Goal: Task Accomplishment & Management: Use online tool/utility

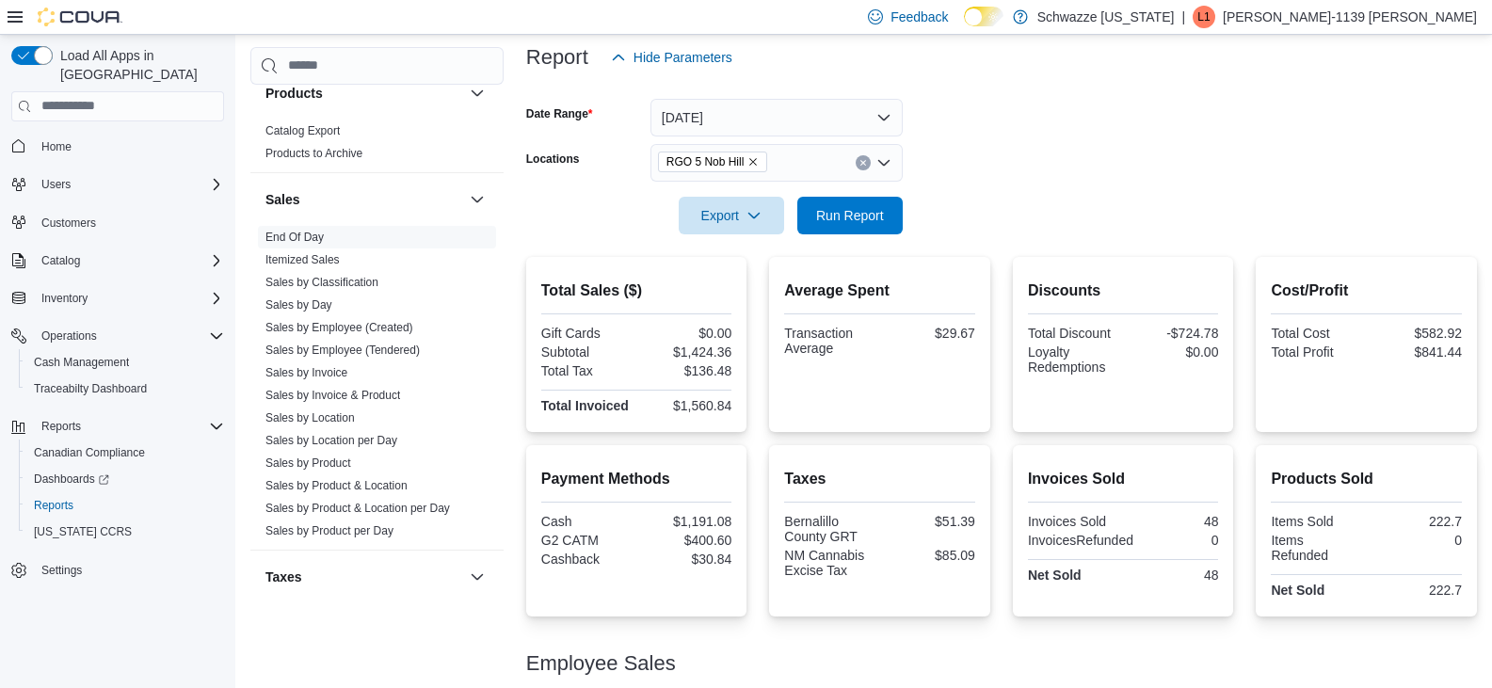
scroll to position [222, 0]
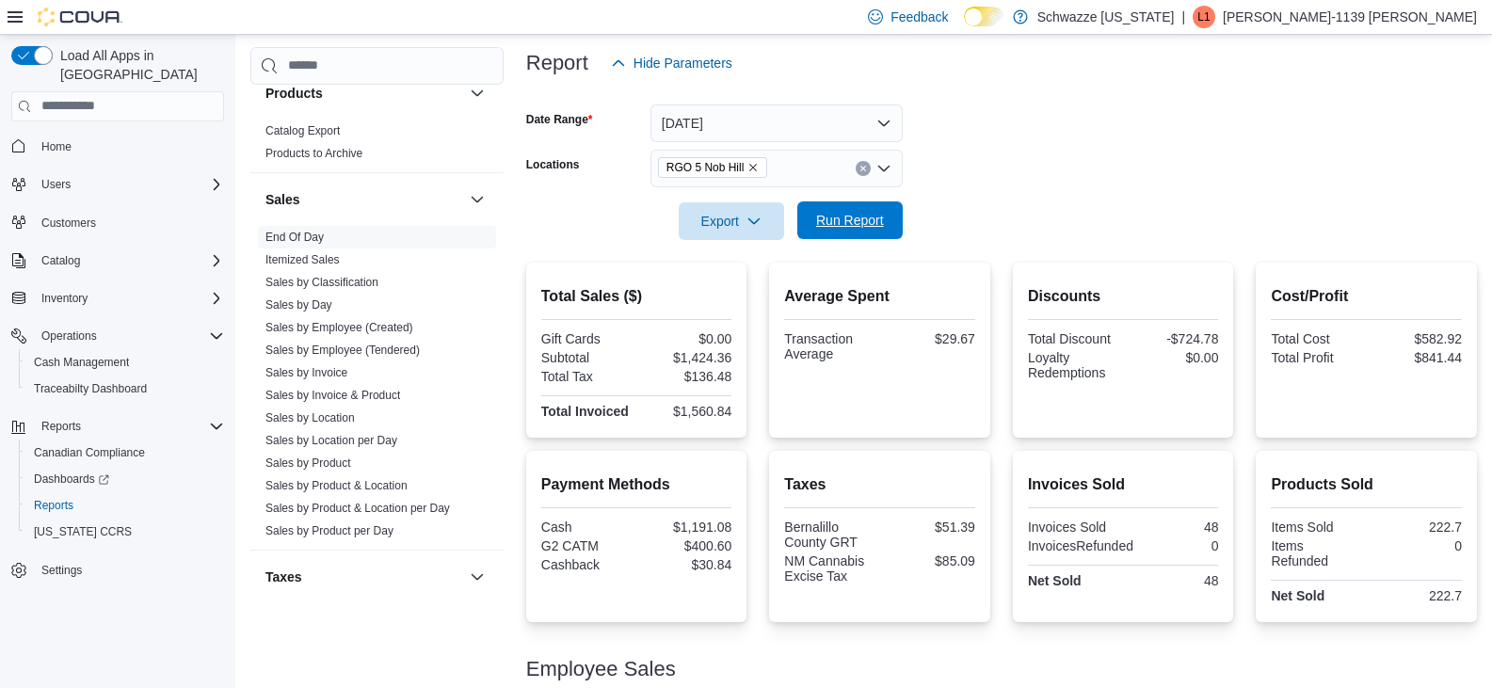
click at [859, 220] on span "Run Report" at bounding box center [850, 220] width 68 height 19
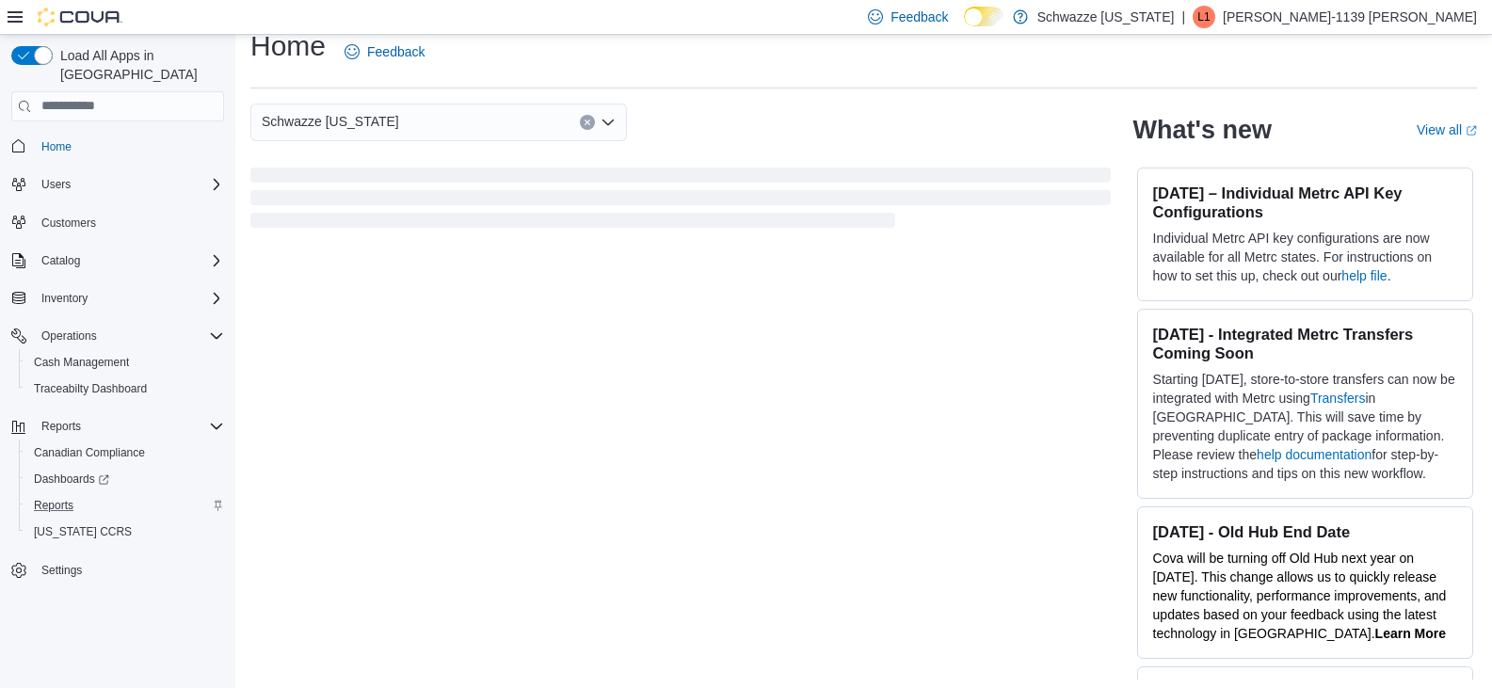
scroll to position [29, 0]
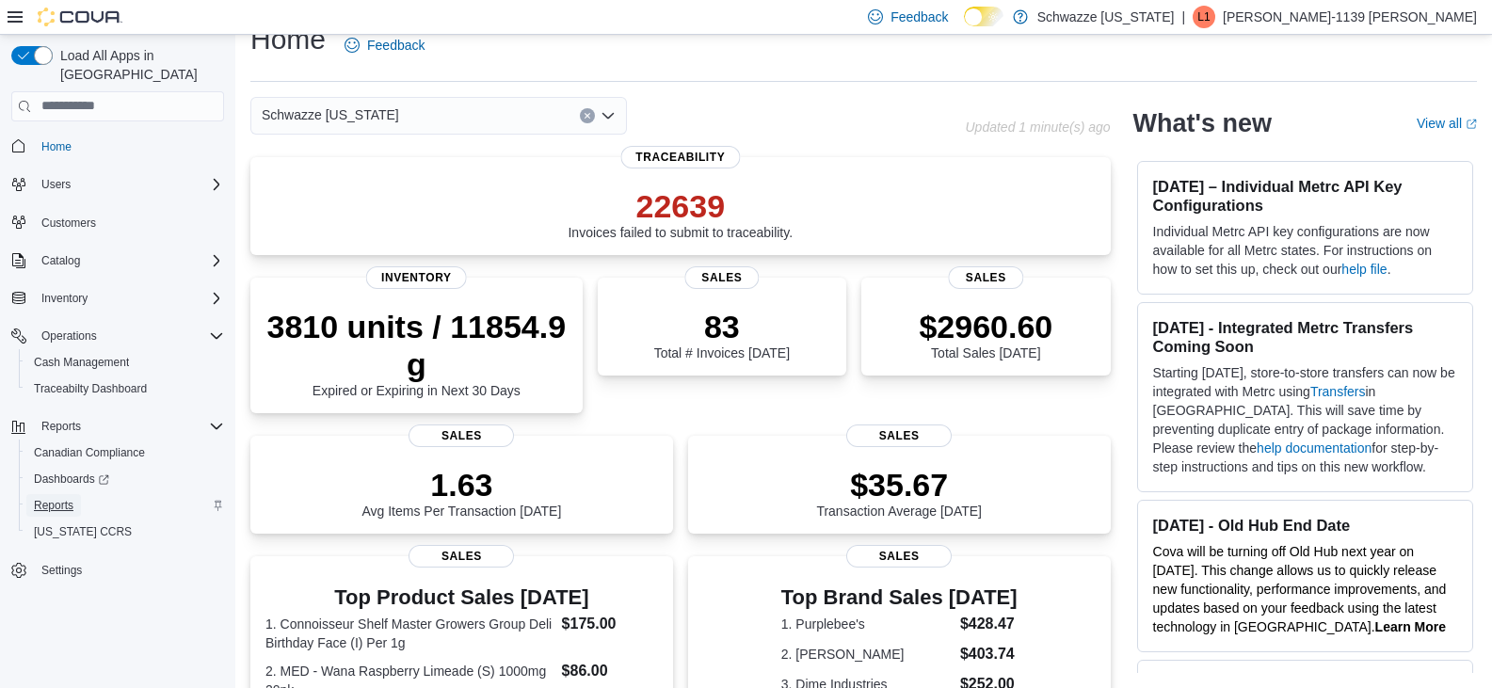
click at [68, 498] on span "Reports" at bounding box center [54, 505] width 40 height 15
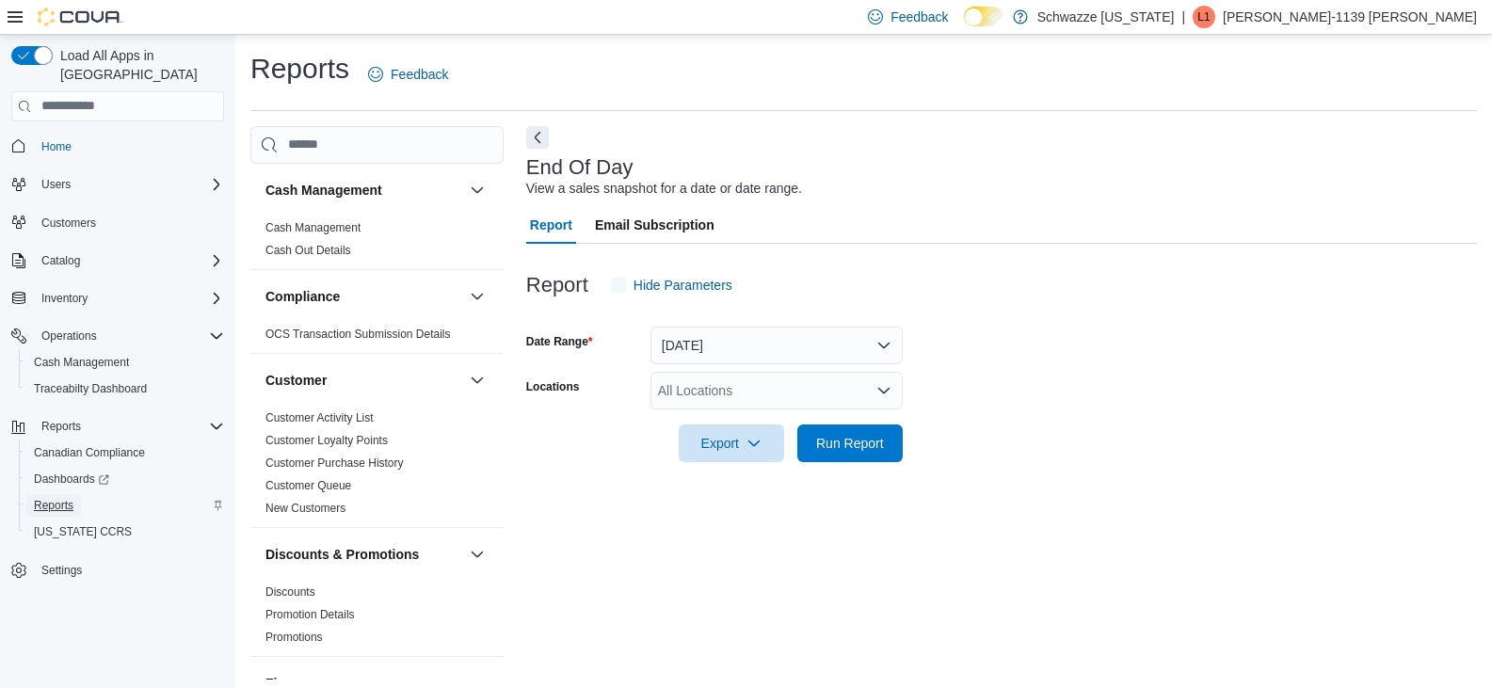
scroll to position [7, 0]
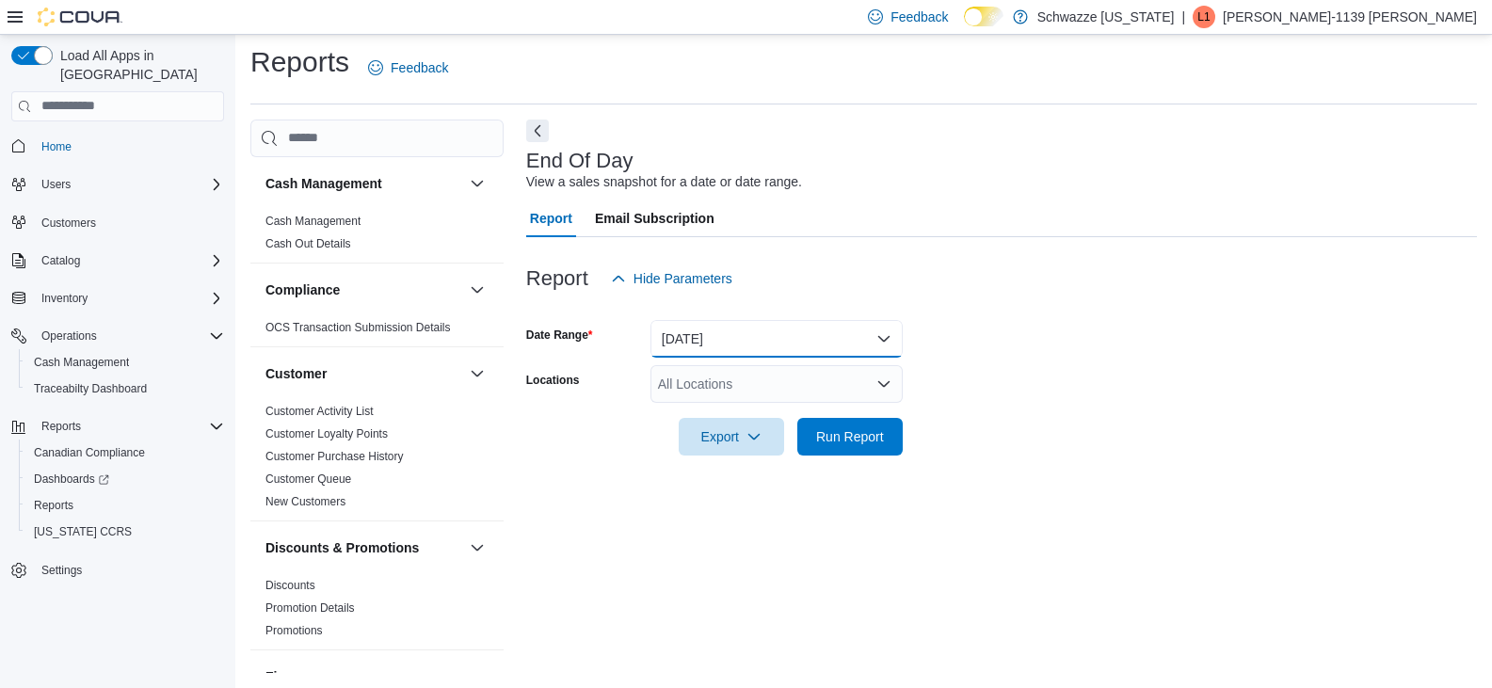
click at [732, 341] on button "[DATE]" at bounding box center [777, 339] width 252 height 38
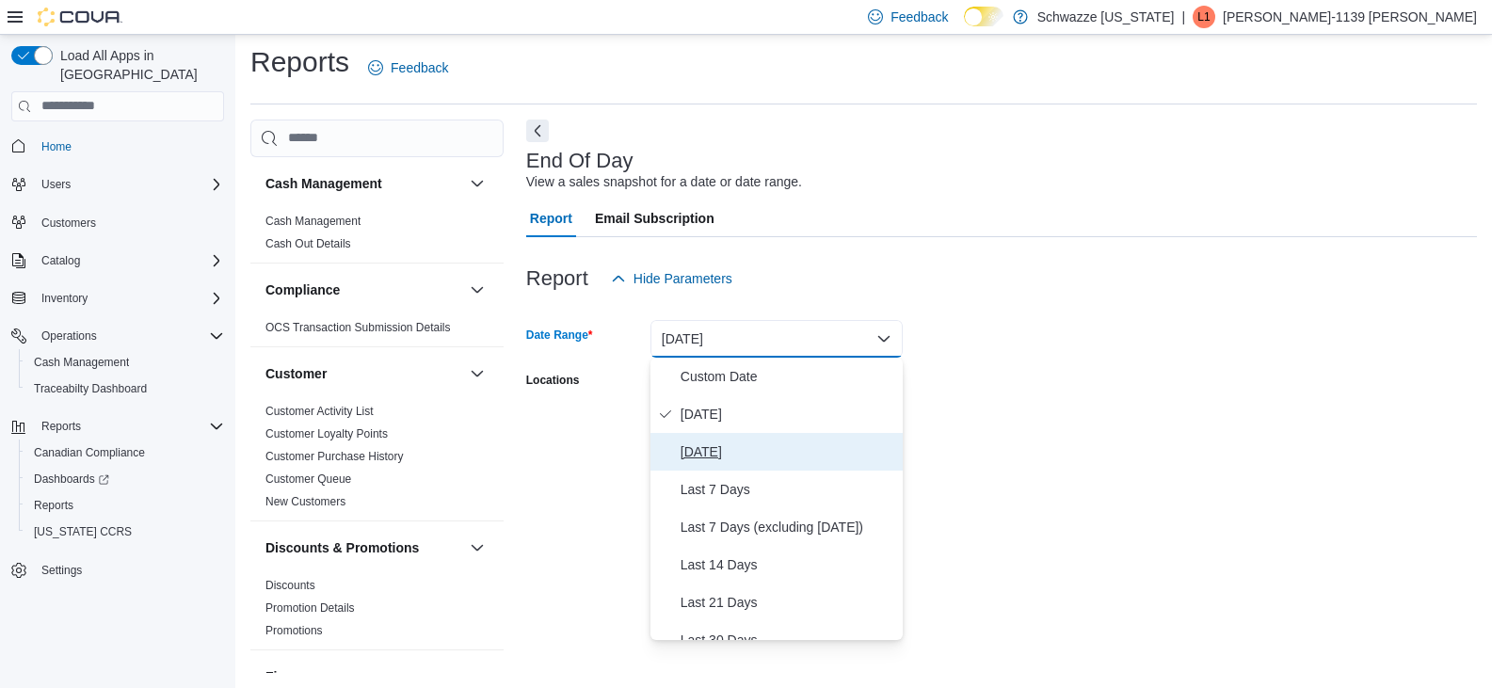
click at [712, 446] on span "[DATE]" at bounding box center [788, 452] width 215 height 23
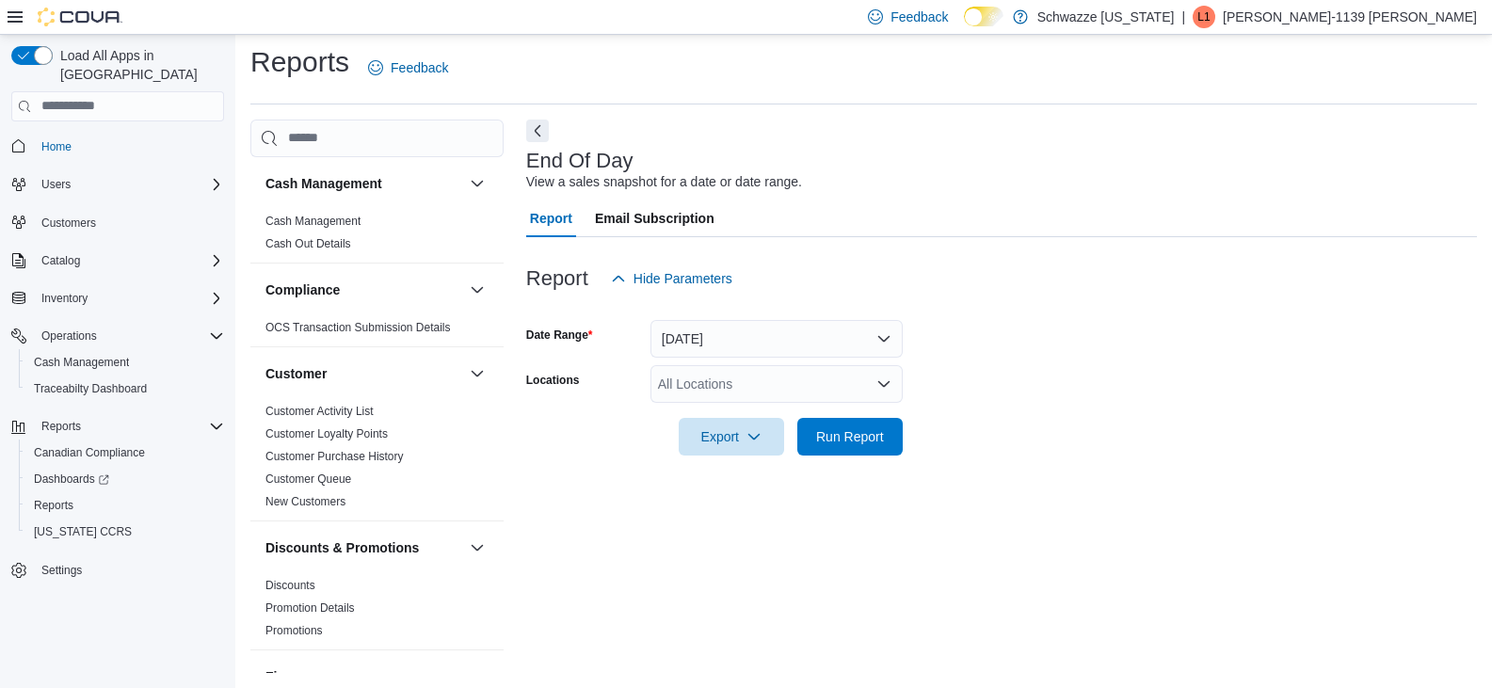
drag, startPoint x: 1025, startPoint y: 410, endPoint x: 1008, endPoint y: 411, distance: 17.1
click at [1021, 410] on div at bounding box center [1001, 410] width 951 height 15
click at [780, 389] on div "All Locations" at bounding box center [777, 384] width 252 height 38
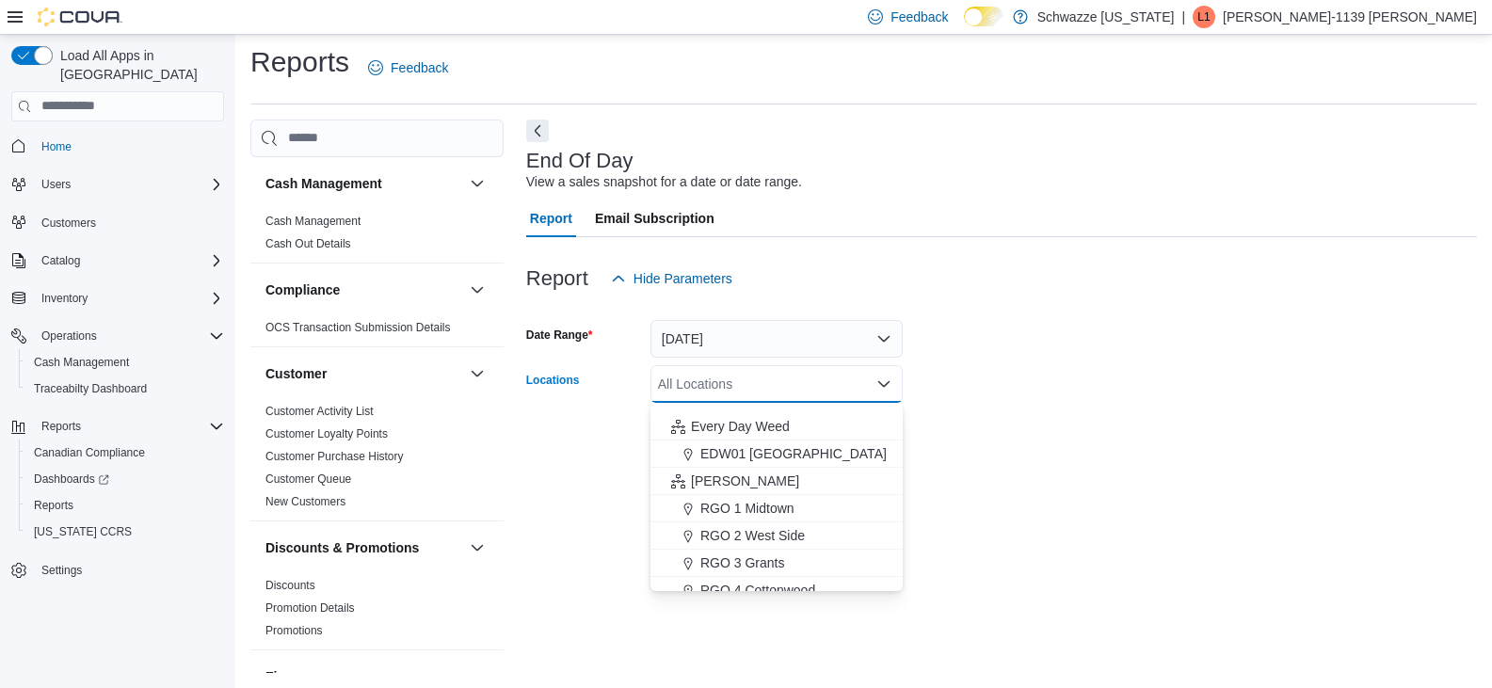
scroll to position [471, 0]
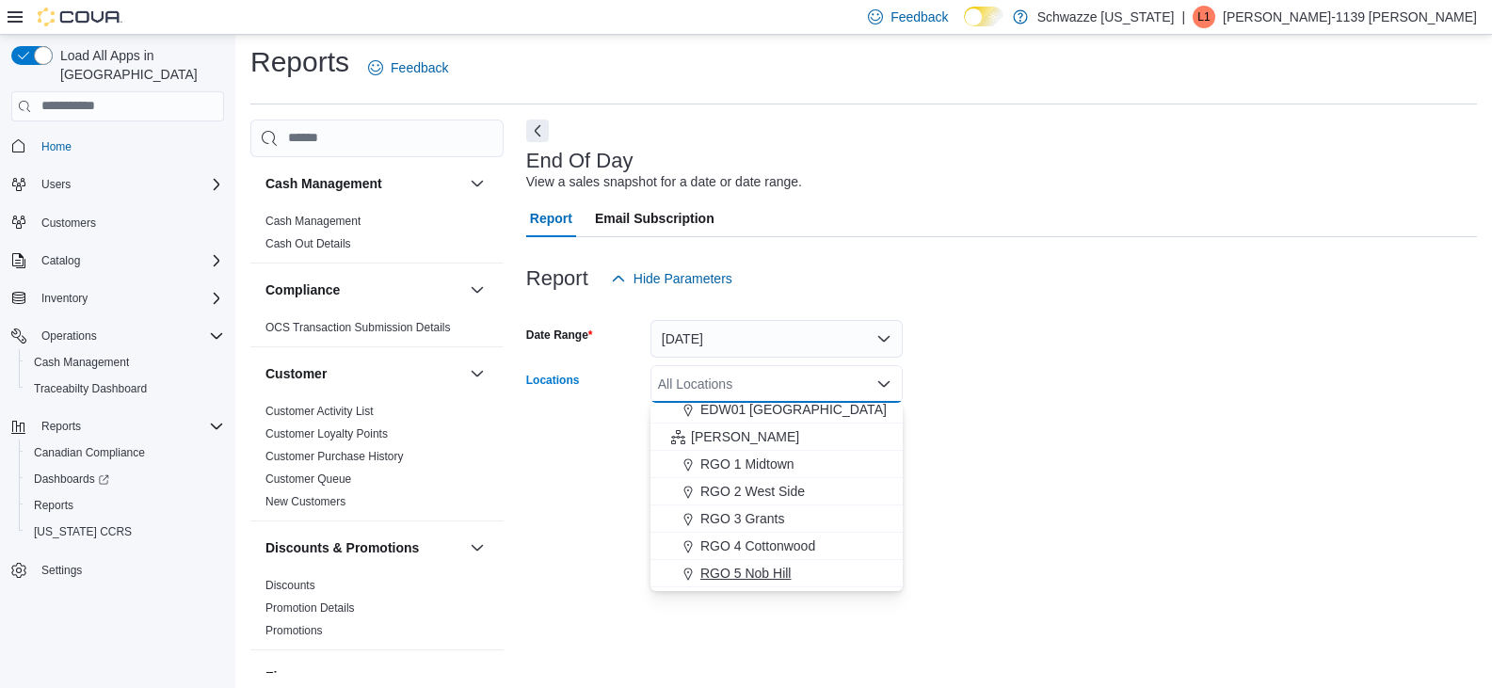
click at [765, 563] on button "RGO 5 Nob Hill" at bounding box center [777, 573] width 252 height 27
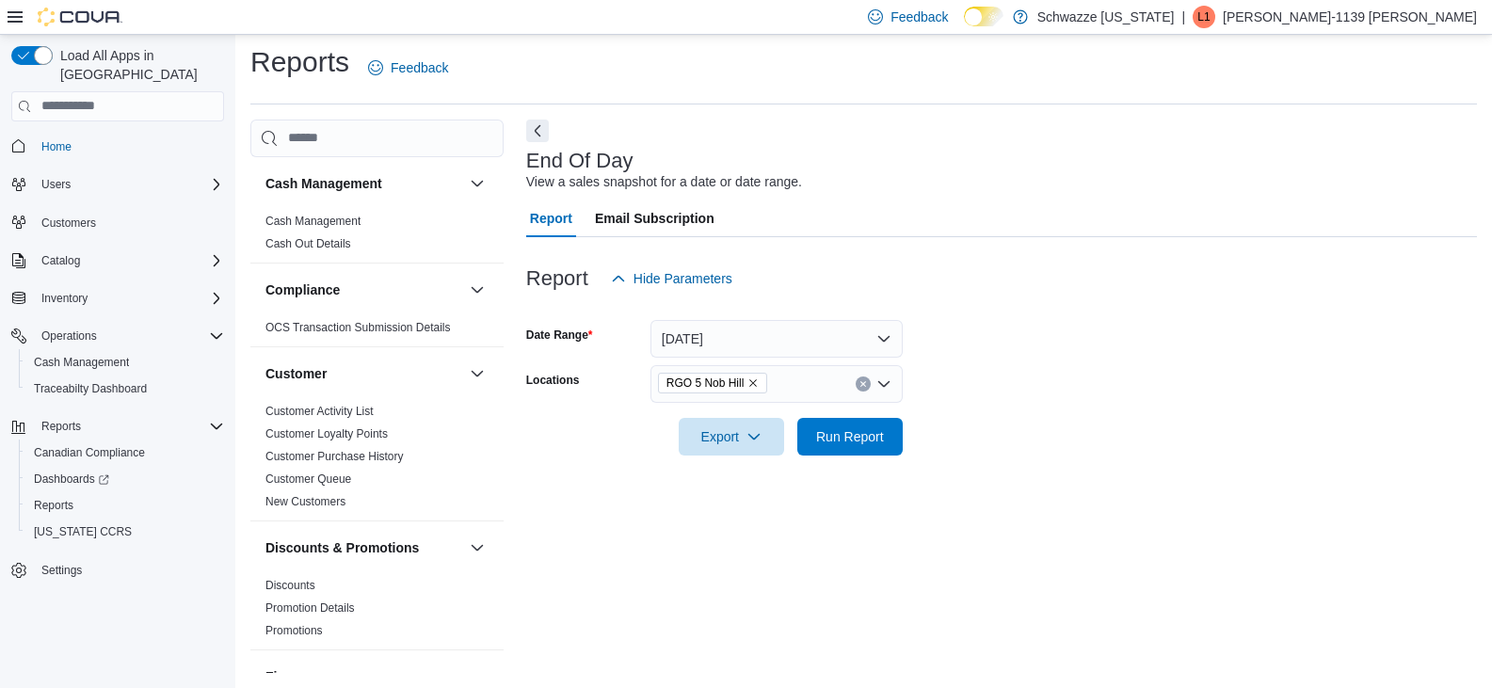
click at [1001, 470] on div at bounding box center [1001, 467] width 951 height 23
click at [837, 435] on span "Run Report" at bounding box center [850, 436] width 68 height 19
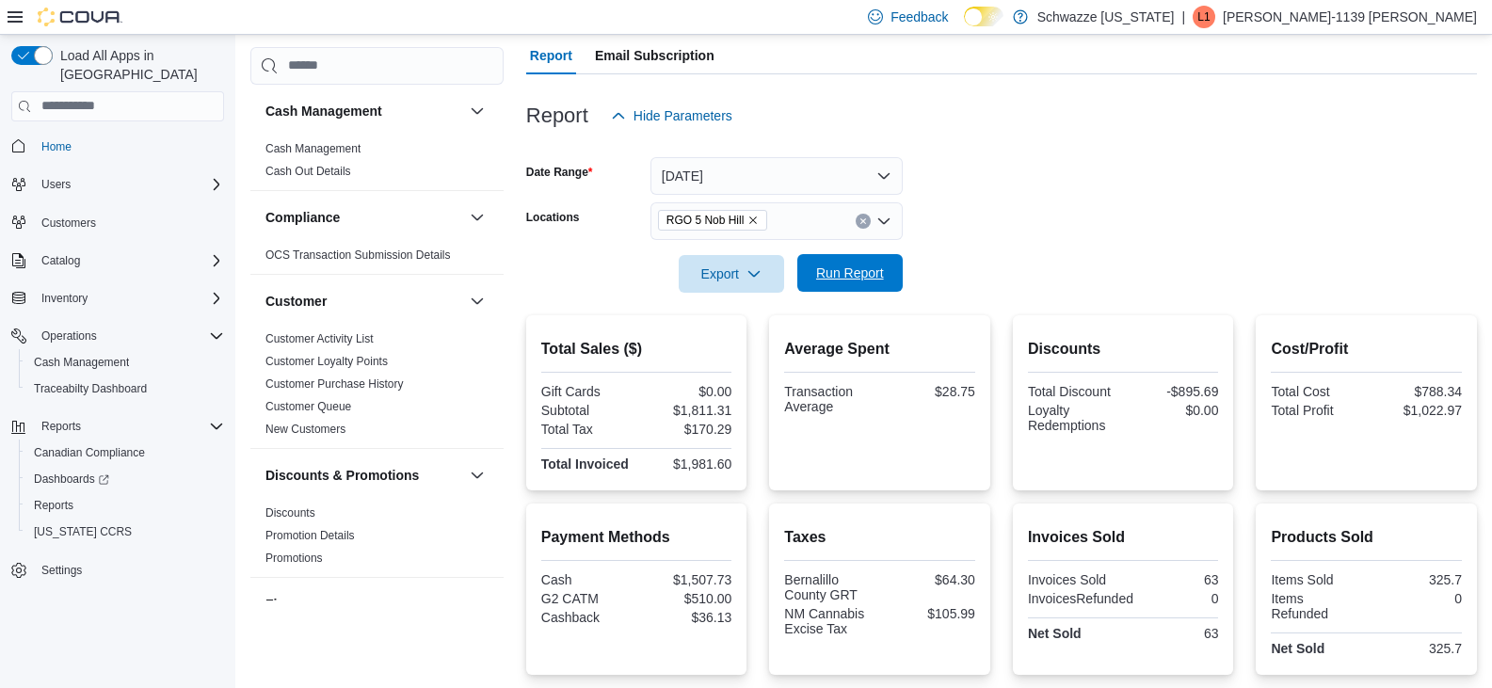
scroll to position [128, 0]
